Goal: Task Accomplishment & Management: Manage account settings

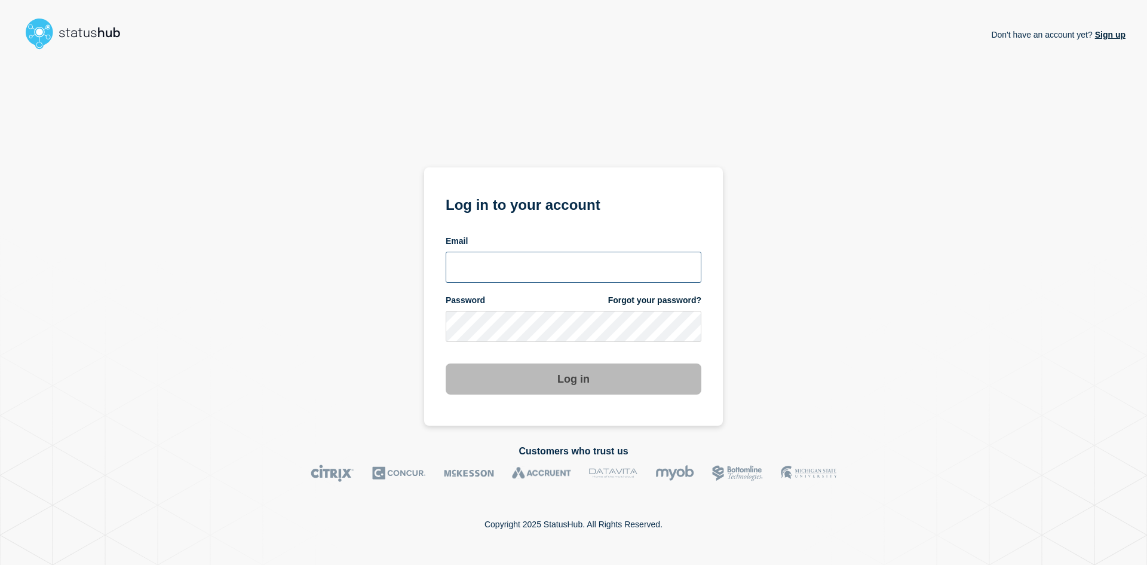
click at [516, 265] on input "email input" at bounding box center [574, 267] width 256 height 31
type input "[PERSON_NAME][EMAIL_ADDRESS][DOMAIN_NAME]"
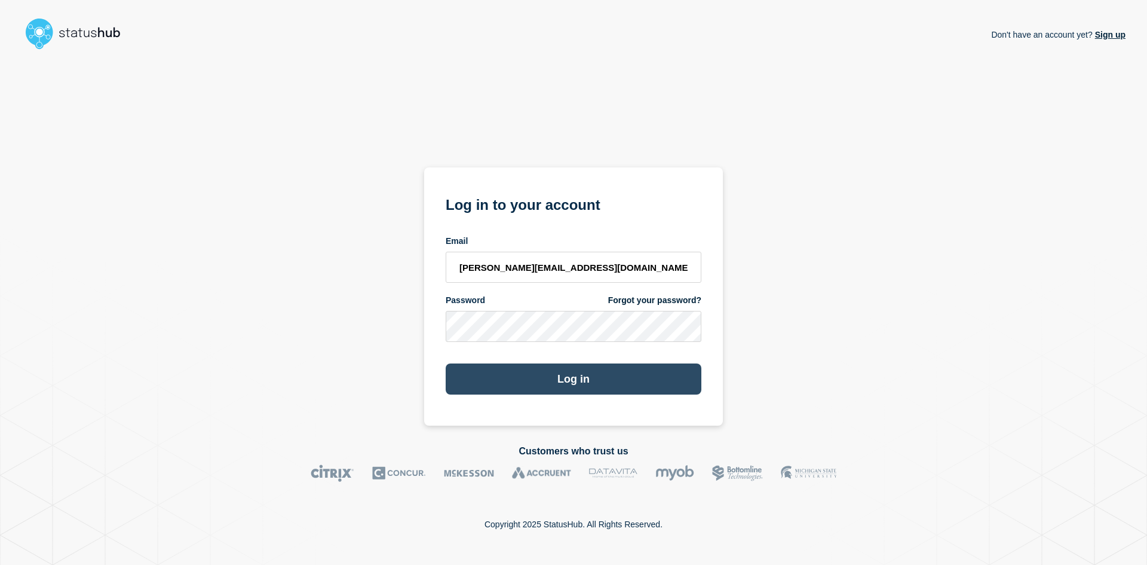
click at [545, 372] on button "Log in" at bounding box center [574, 378] width 256 height 31
